Goal: Task Accomplishment & Management: Complete application form

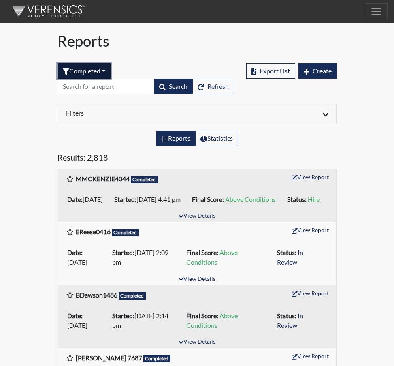
click at [107, 69] on button "Completed" at bounding box center [84, 70] width 53 height 15
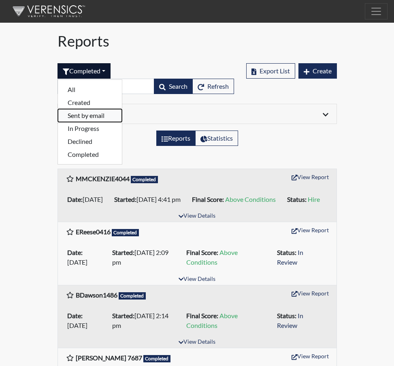
click at [77, 115] on button "Sent by email" at bounding box center [90, 115] width 64 height 13
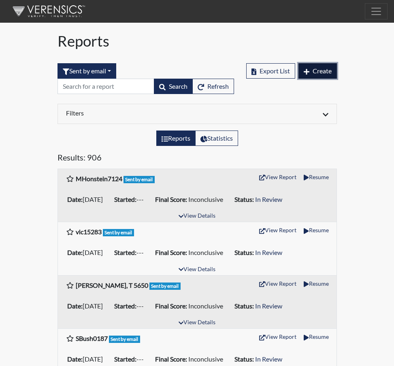
click at [329, 70] on span "Create" at bounding box center [322, 71] width 19 height 8
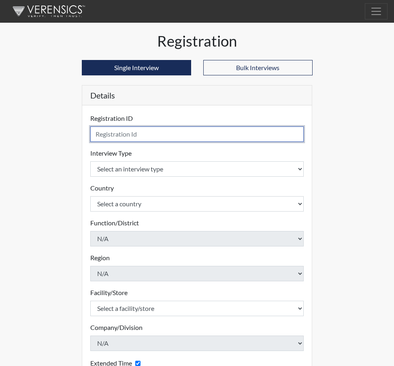
click at [120, 134] on input "text" at bounding box center [197, 133] width 214 height 15
type input "[PERSON_NAME],W 8921"
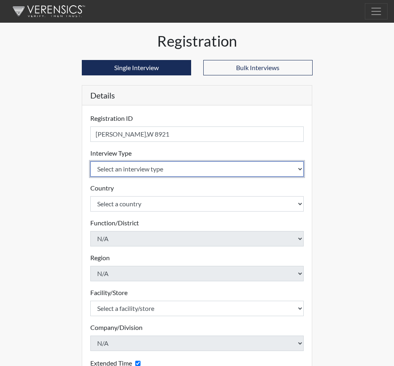
click at [299, 168] on select "Select an interview type Corrections Pre-Employment" at bounding box center [197, 168] width 214 height 15
select select "ff733e93-e1bf-11ea-9c9f-0eff0cf7eb8f"
click at [90, 161] on select "Select an interview type Corrections Pre-Employment" at bounding box center [197, 168] width 214 height 15
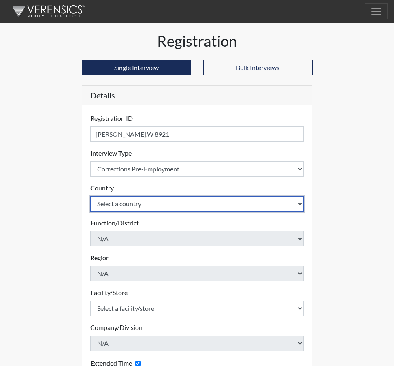
click at [302, 206] on select "Select a country [GEOGRAPHIC_DATA] [GEOGRAPHIC_DATA]" at bounding box center [197, 203] width 214 height 15
select select "united-states-of-[GEOGRAPHIC_DATA]"
click at [90, 196] on select "Select a country [GEOGRAPHIC_DATA] [GEOGRAPHIC_DATA]" at bounding box center [197, 203] width 214 height 15
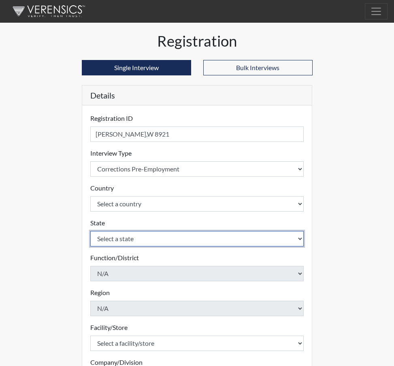
click at [300, 236] on select "Select a state [US_STATE] [US_STATE] [US_STATE] [US_STATE] [US_STATE] [US_STATE…" at bounding box center [197, 238] width 214 height 15
select select "SC"
click at [90, 231] on select "Select a state [US_STATE] [US_STATE] [US_STATE] [US_STATE] [US_STATE] [US_STATE…" at bounding box center [197, 238] width 214 height 15
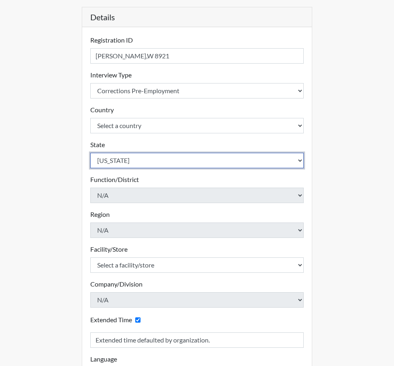
scroll to position [81, 0]
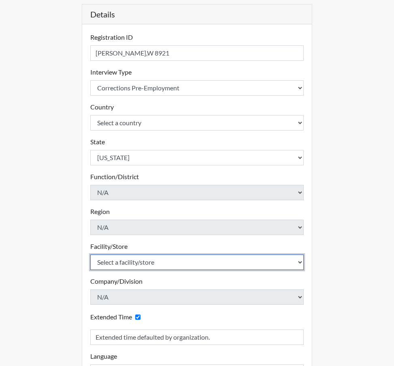
click at [144, 261] on select "Select a facility/store [GEOGRAPHIC_DATA] CI Broad River CI [PERSON_NAME] CI Di…" at bounding box center [197, 262] width 214 height 15
select select "e65c35f8-7a86-4895-8b3d-ac57a8e9252b"
click at [90, 255] on select "Select a facility/store [GEOGRAPHIC_DATA] CI Broad River CI [PERSON_NAME] CI Di…" at bounding box center [197, 262] width 214 height 15
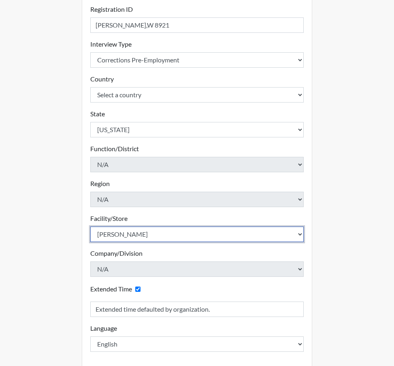
scroll to position [145, 0]
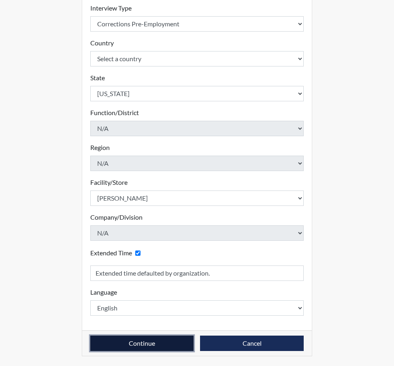
click at [144, 341] on button "Continue" at bounding box center [142, 343] width 104 height 15
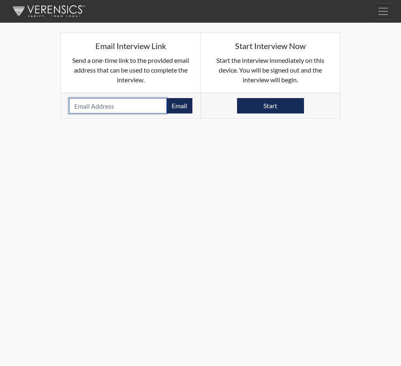
click at [82, 105] on input "email" at bounding box center [118, 105] width 98 height 15
type input "[EMAIL_ADDRESS][DOMAIN_NAME]"
click at [178, 107] on button "Email" at bounding box center [179, 105] width 26 height 15
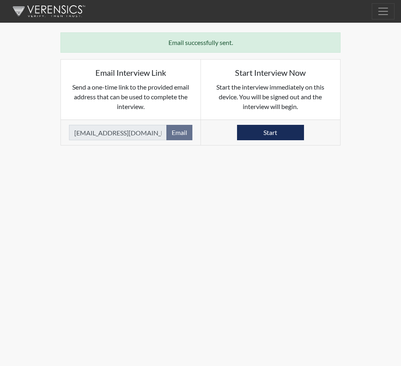
click at [380, 60] on div "Reports Create Help Center × Verensics Best Practices How to successfully use t…" at bounding box center [200, 73] width 401 height 146
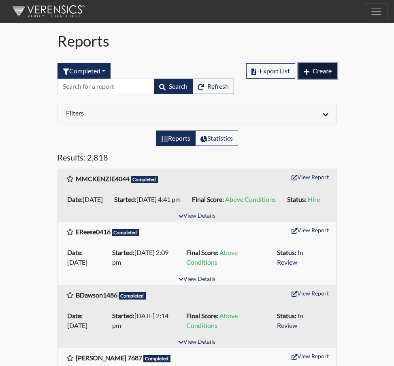
click at [318, 71] on span "Create" at bounding box center [322, 71] width 19 height 8
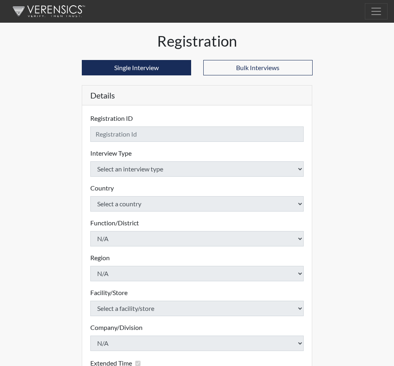
checkbox input "true"
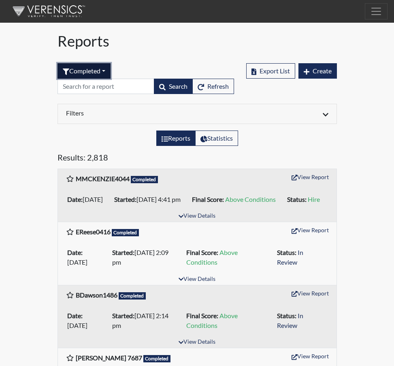
click at [105, 71] on button "Completed" at bounding box center [84, 70] width 53 height 15
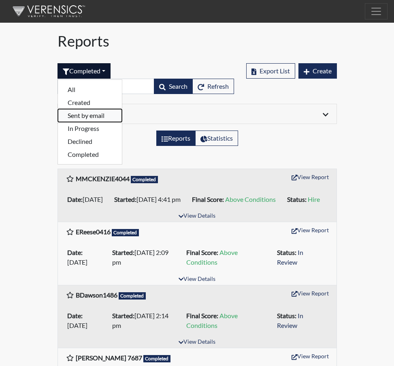
click at [88, 116] on button "Sent by email" at bounding box center [90, 115] width 64 height 13
